Goal: Task Accomplishment & Management: Use online tool/utility

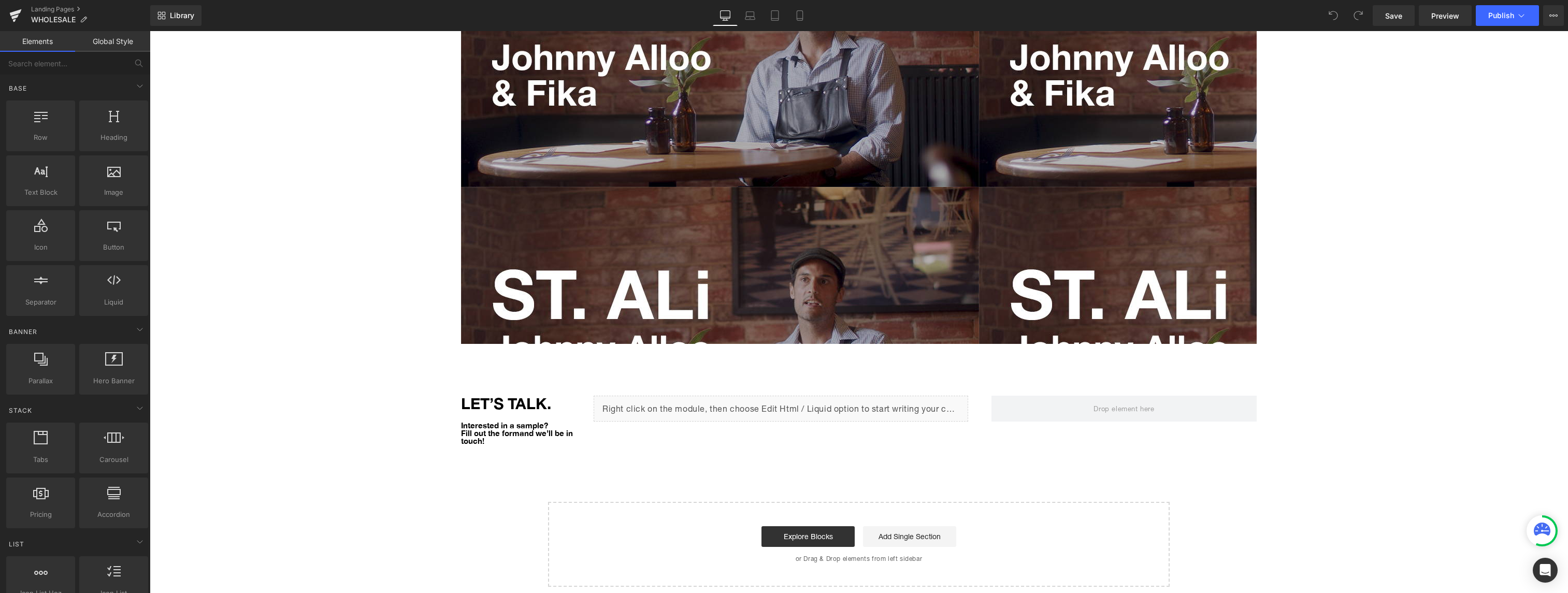
scroll to position [1596, 0]
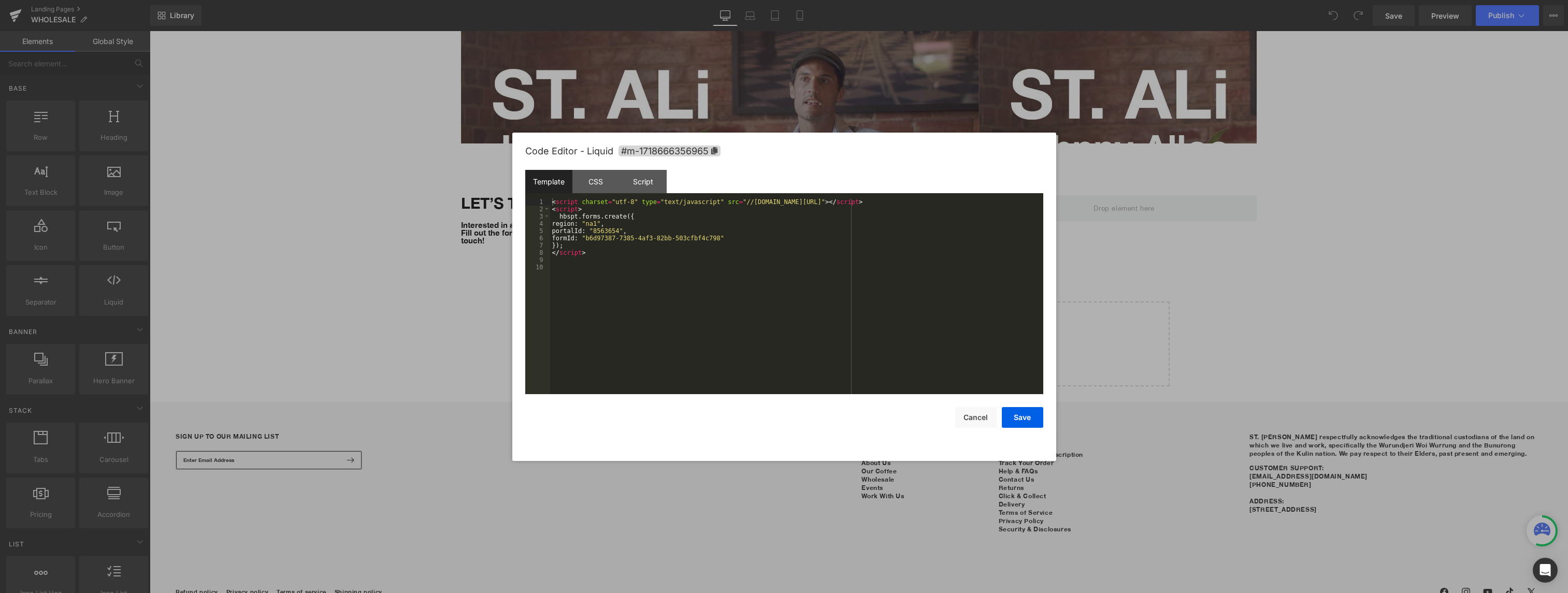
click at [848, 0] on div "You are previewing how the will restyle your page. You can not edit Elements in…" at bounding box center [784, 0] width 1568 height 0
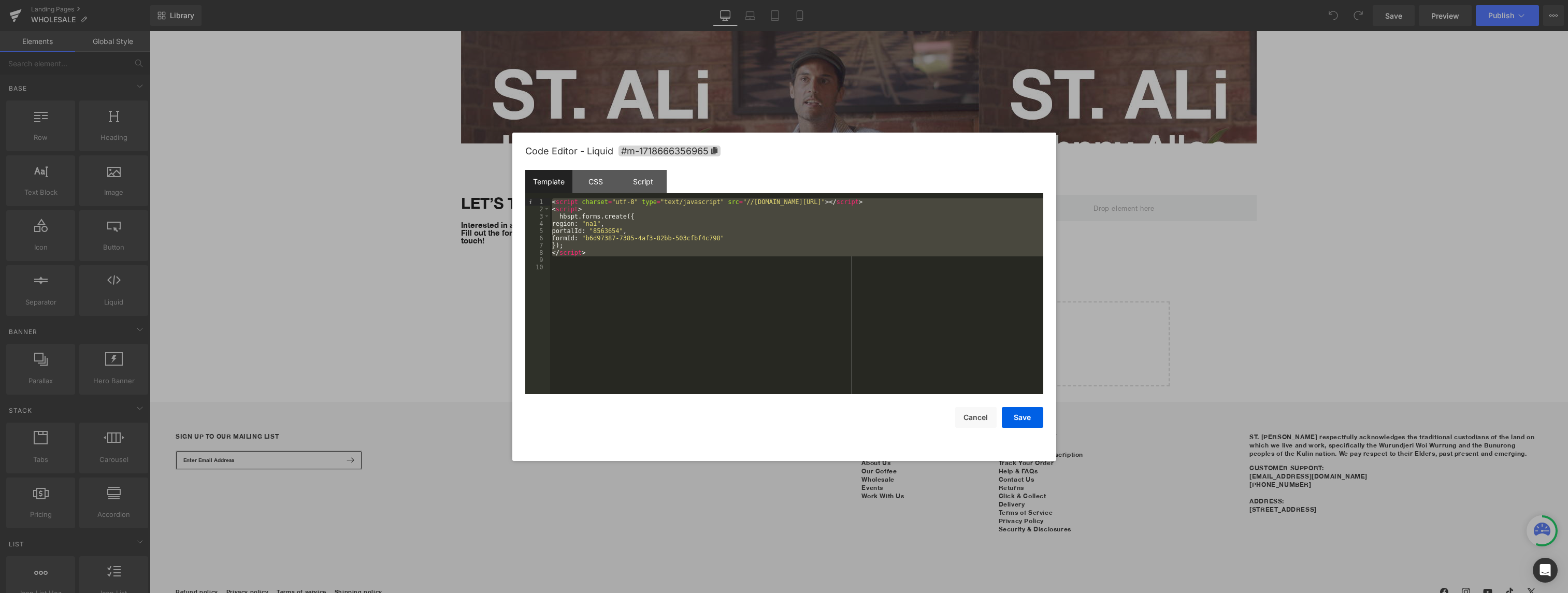
drag, startPoint x: 598, startPoint y: 259, endPoint x: 517, endPoint y: 188, distance: 107.7
click at [517, 188] on div "Code Editor - Liquid #m-1718666356965 Template CSS Script Data 1 2 3 4 5 6 7 8 …" at bounding box center [784, 297] width 544 height 329
click at [610, 252] on div "< script charset = "utf-8" type = "text/javascript" src = "//[DOMAIN_NAME][URL]…" at bounding box center [797, 304] width 493 height 211
drag, startPoint x: 601, startPoint y: 252, endPoint x: 519, endPoint y: 198, distance: 98.2
click at [519, 198] on div "Code Editor - Liquid #m-1718666356965 Template CSS Script Data 1 2 3 4 5 6 7 8 …" at bounding box center [784, 297] width 544 height 329
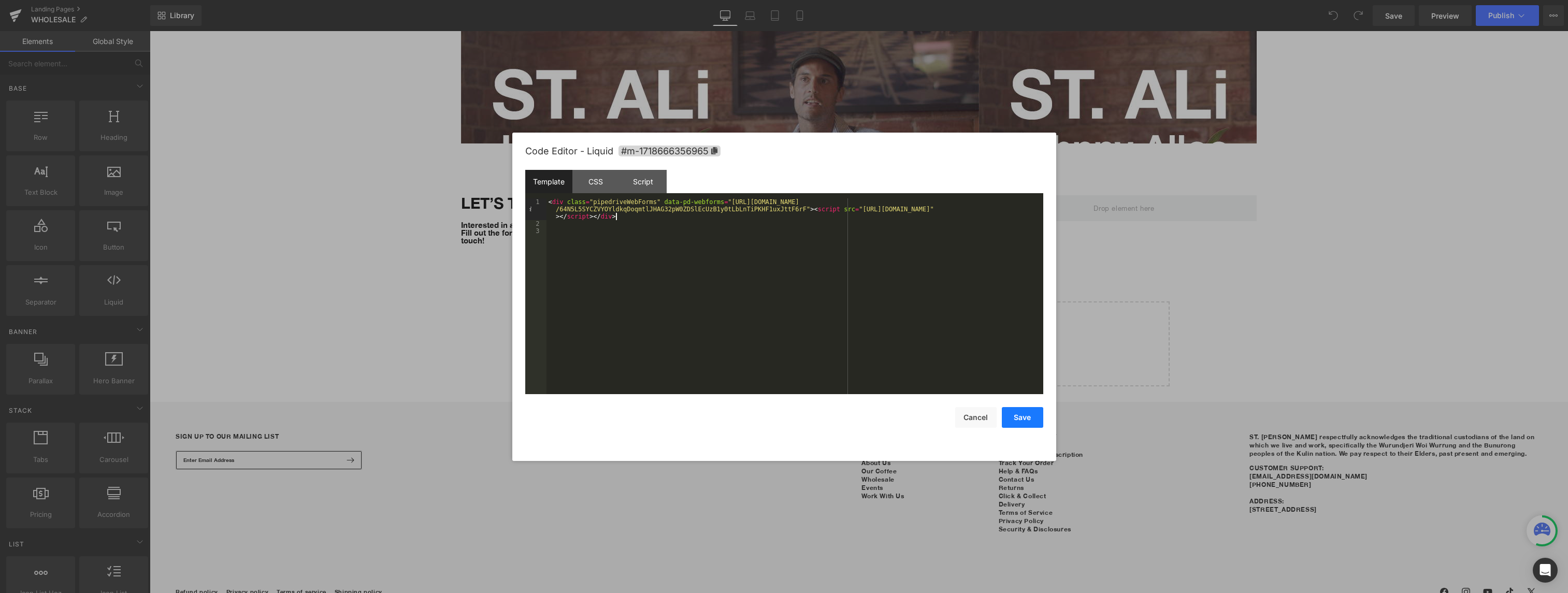
click at [1031, 423] on button "Save" at bounding box center [1022, 417] width 41 height 21
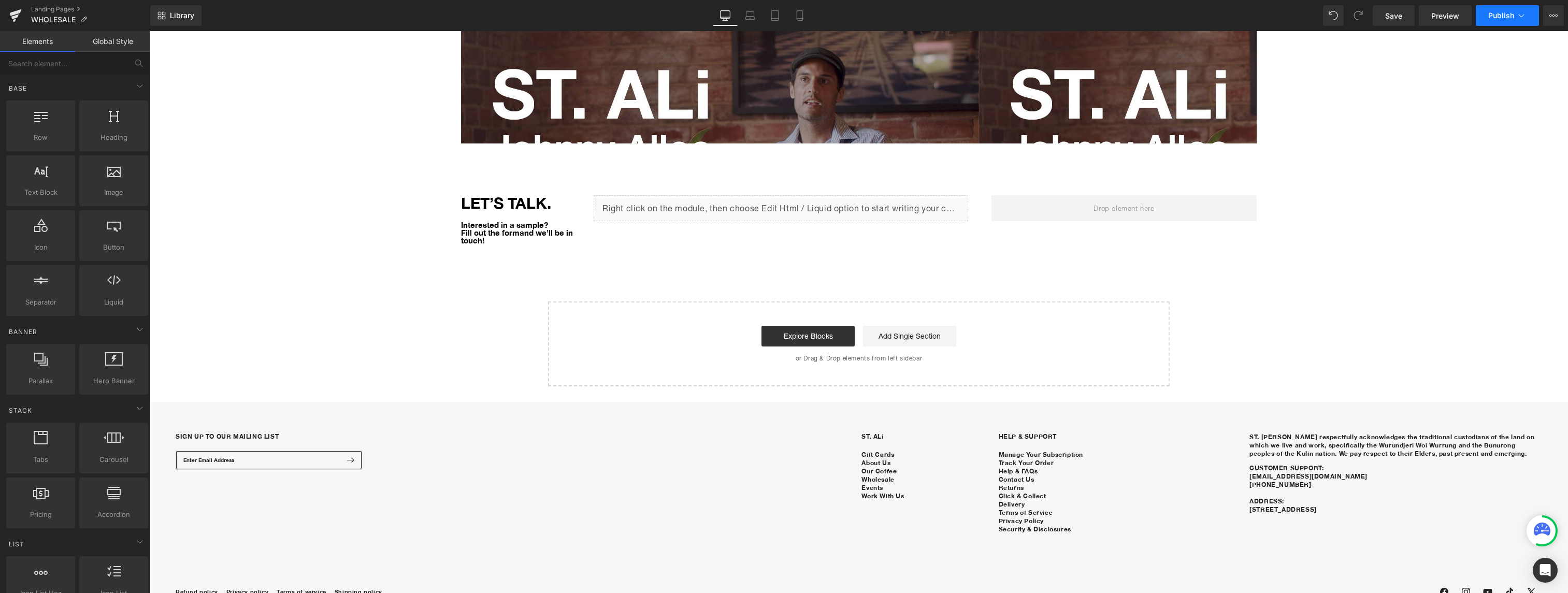
click at [1514, 18] on span "Publish" at bounding box center [1502, 15] width 26 height 8
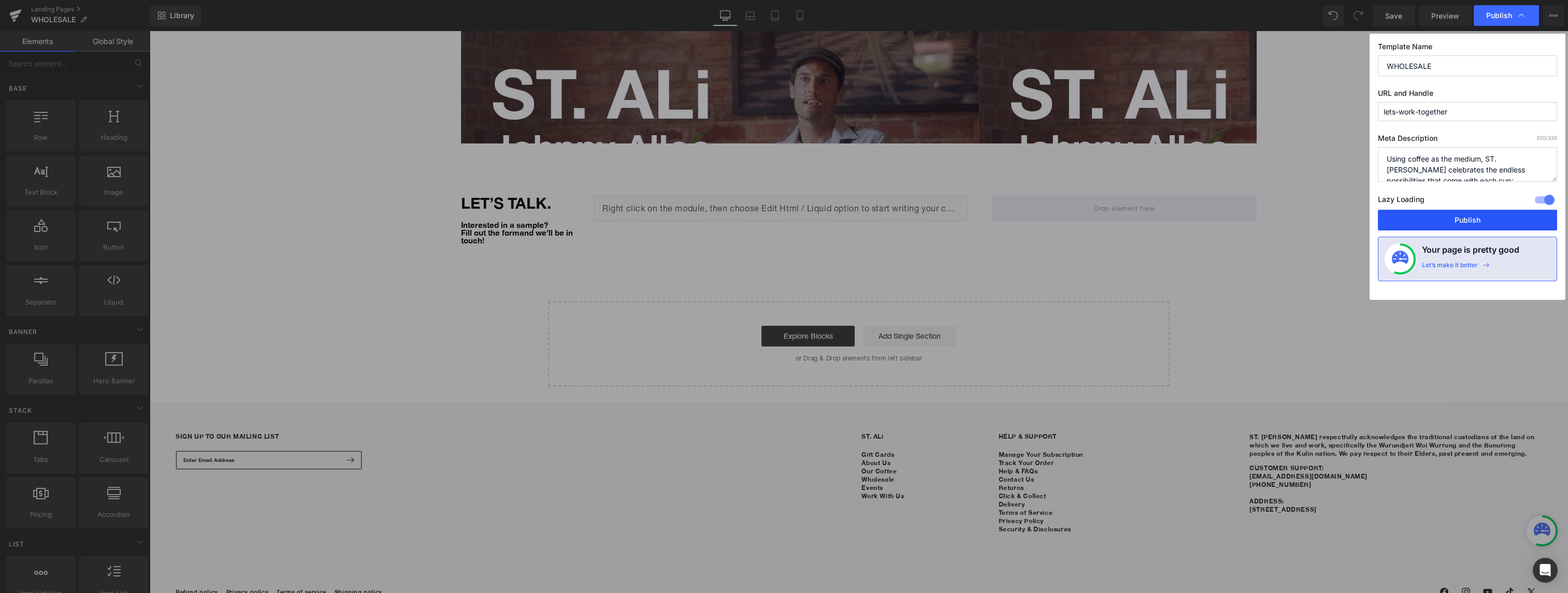
click at [1479, 217] on button "Publish" at bounding box center [1468, 220] width 179 height 21
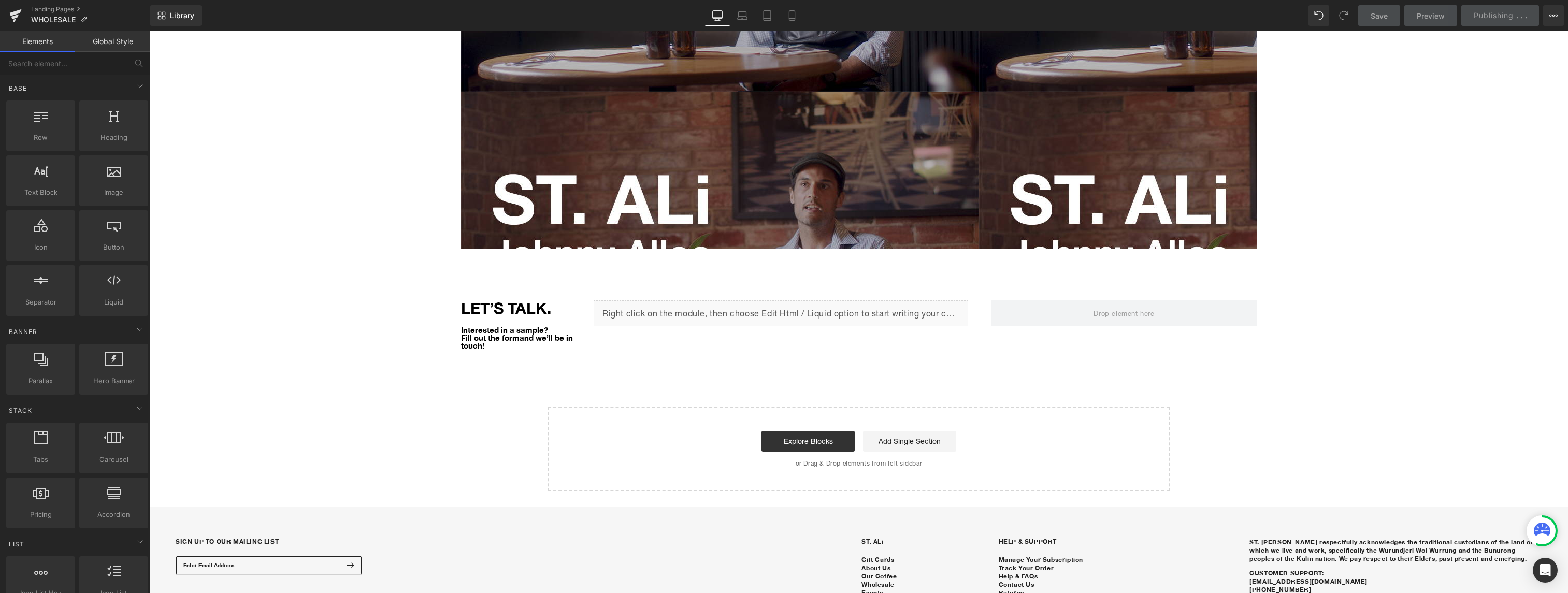
scroll to position [1596, 0]
